Goal: Information Seeking & Learning: Find specific fact

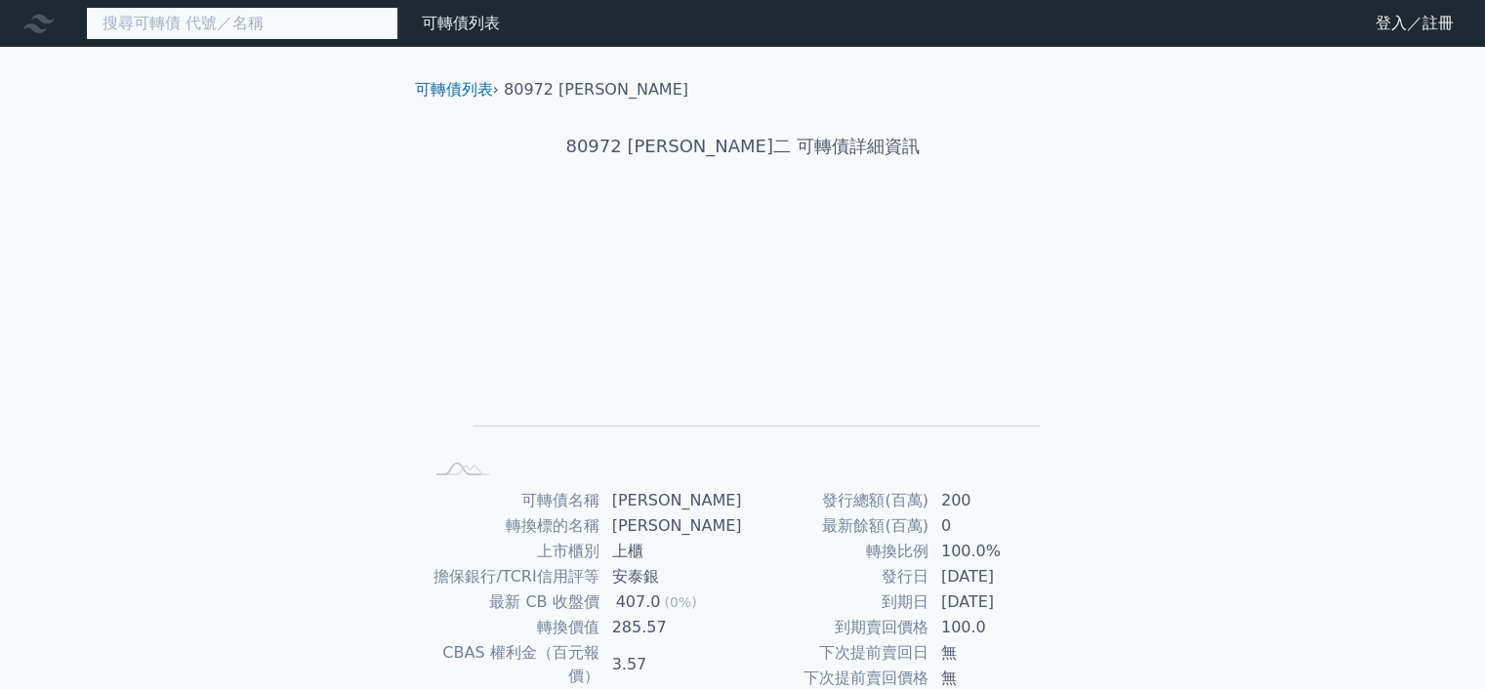
click at [170, 31] on input at bounding box center [242, 23] width 312 height 33
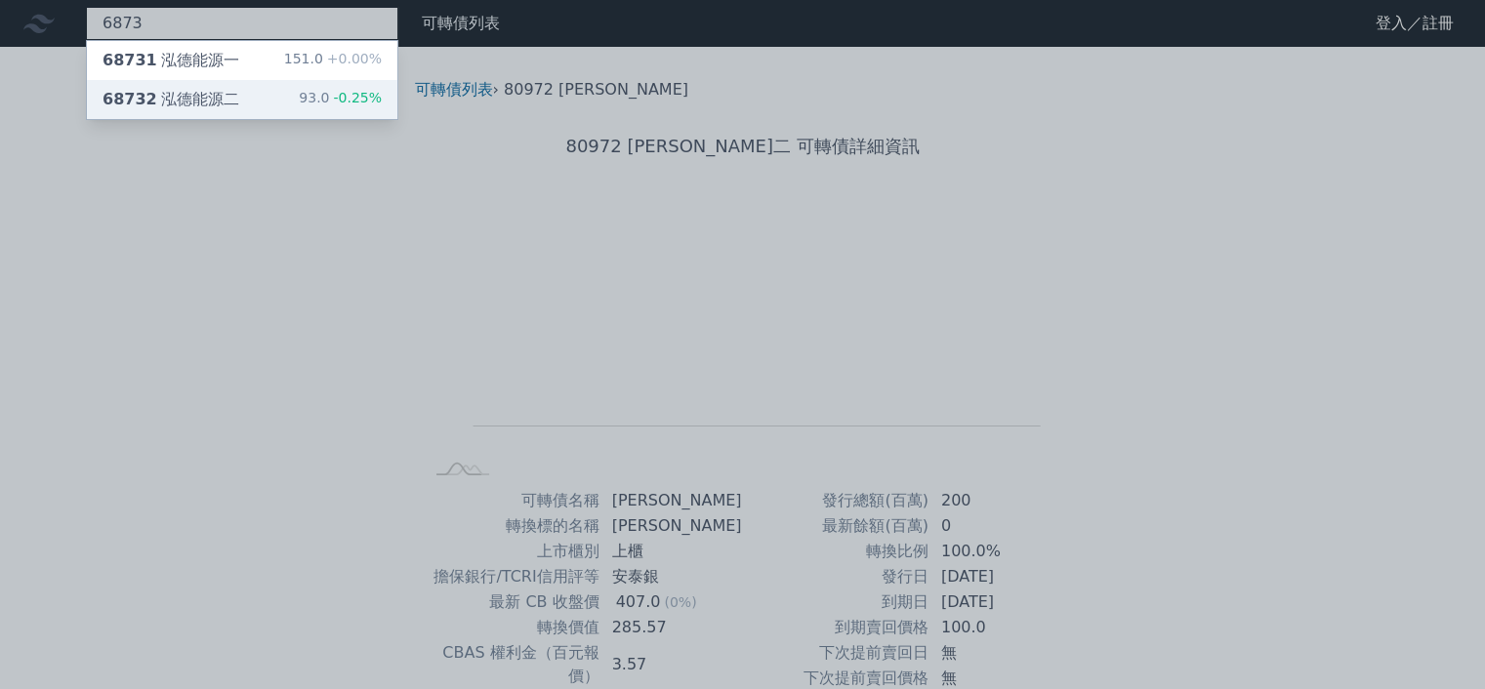
type input "6873"
click at [220, 95] on div "68732 泓德能源二" at bounding box center [170, 99] width 137 height 23
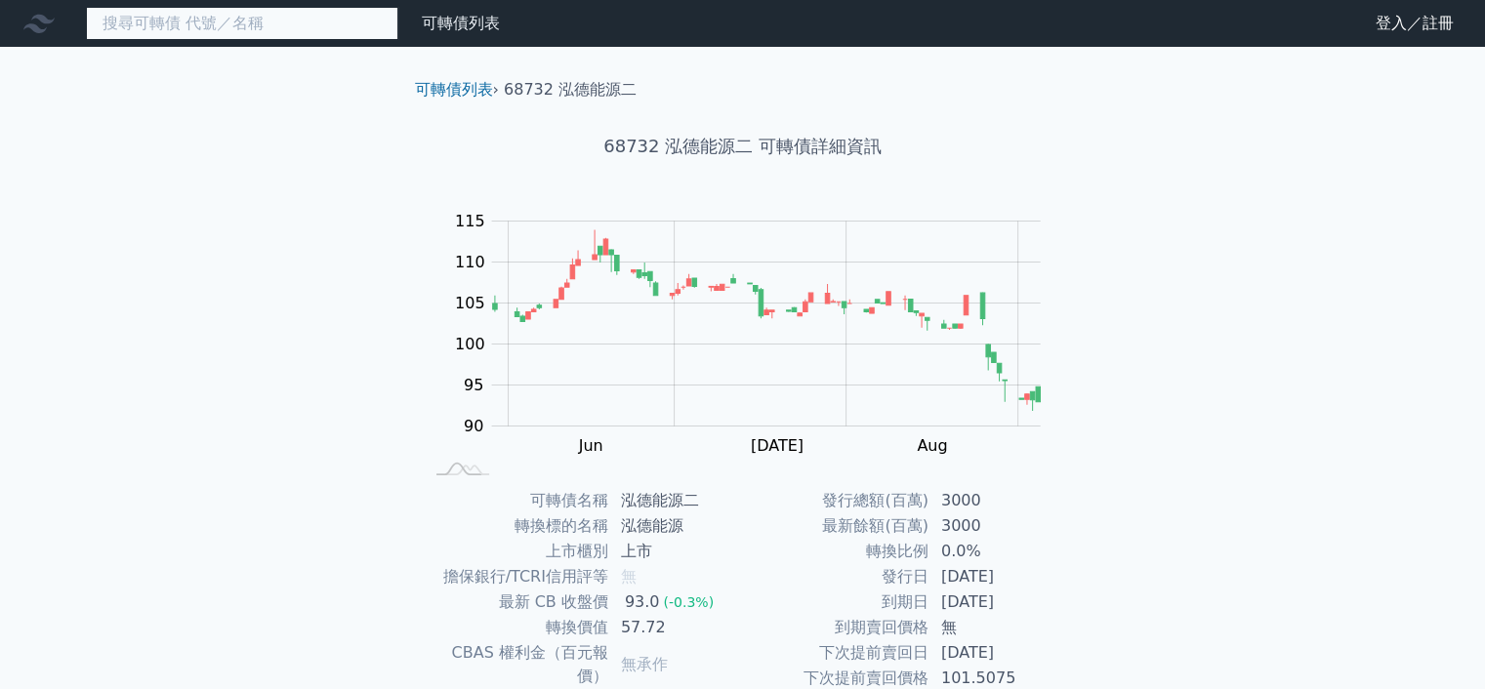
click at [238, 23] on input at bounding box center [242, 23] width 312 height 33
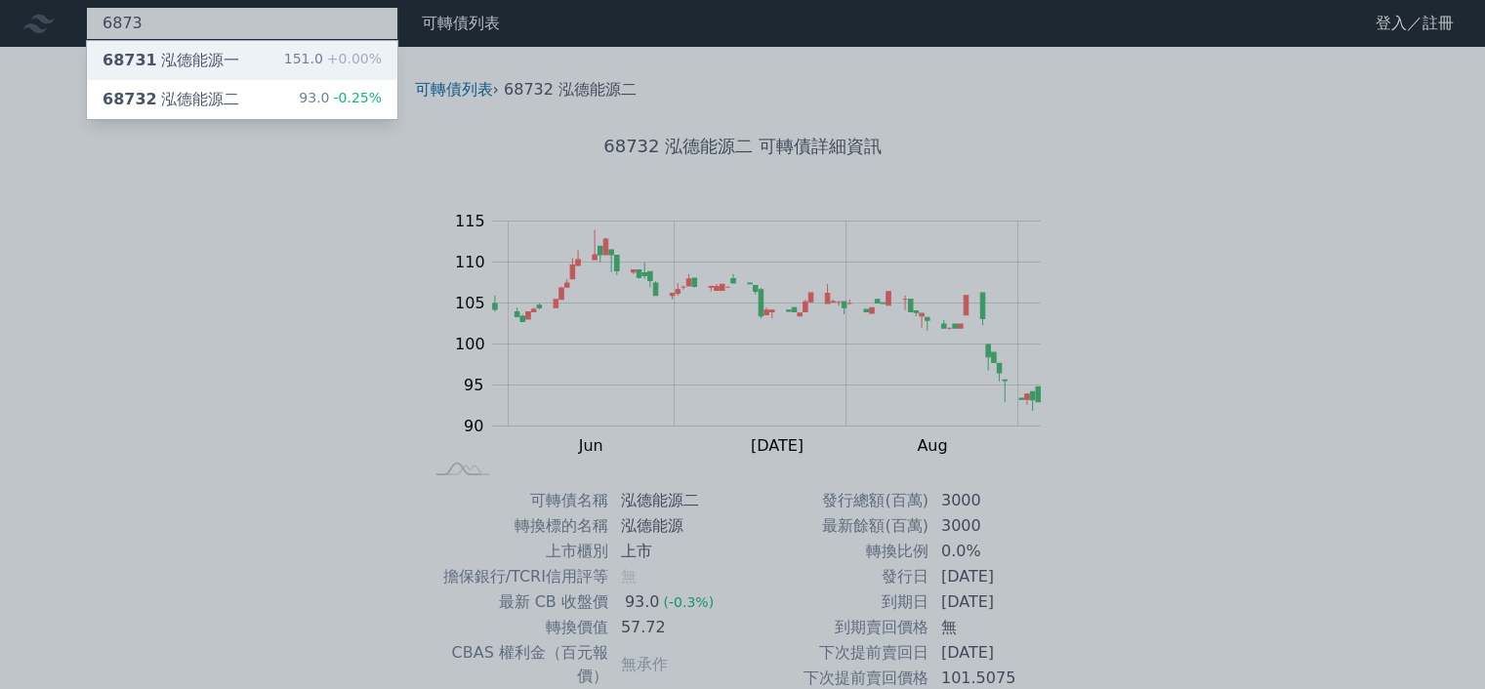
type input "6873"
click at [265, 59] on div "68731 泓德能源一 151.0 +0.00%" at bounding box center [242, 60] width 310 height 39
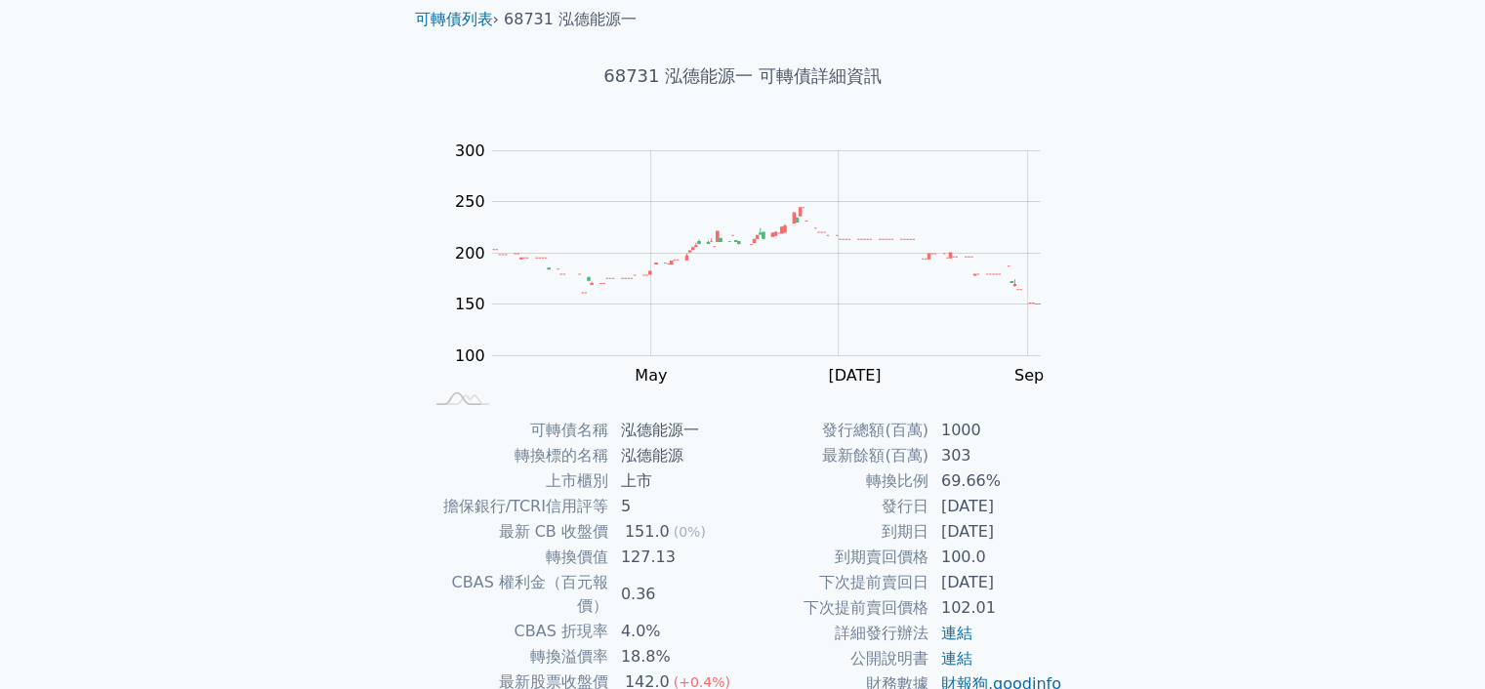
scroll to position [39, 0]
